Goal: Transaction & Acquisition: Purchase product/service

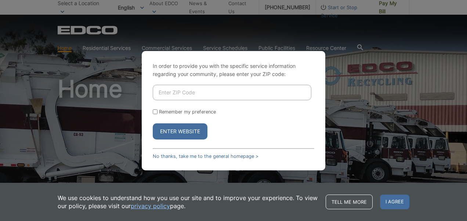
click at [194, 88] on input "Enter ZIP Code" at bounding box center [232, 92] width 159 height 15
type input "92121"
click at [153, 123] on button "Enter Website" at bounding box center [180, 131] width 55 height 16
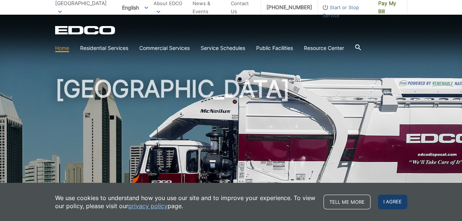
click at [390, 203] on span "I agree" at bounding box center [391, 202] width 29 height 15
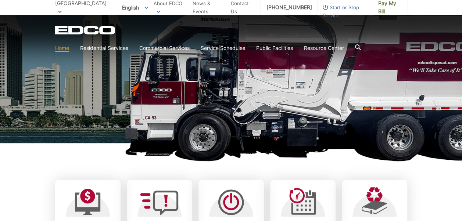
scroll to position [153, 0]
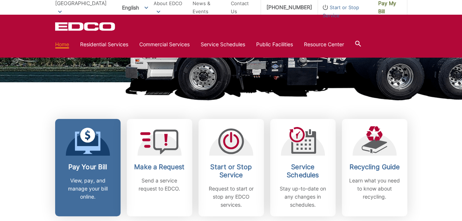
click at [95, 168] on h2 "Pay Your Bill" at bounding box center [88, 167] width 54 height 8
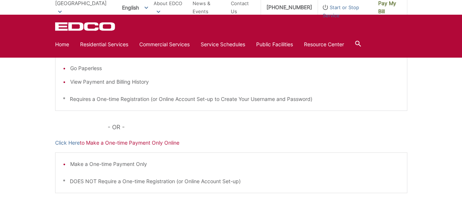
scroll to position [92, 0]
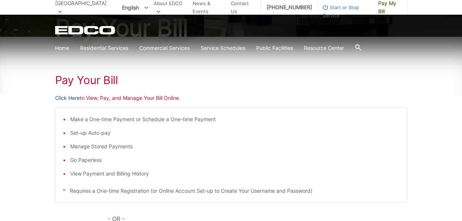
click at [74, 99] on link "Click Here" at bounding box center [67, 98] width 25 height 8
